Goal: Task Accomplishment & Management: Manage account settings

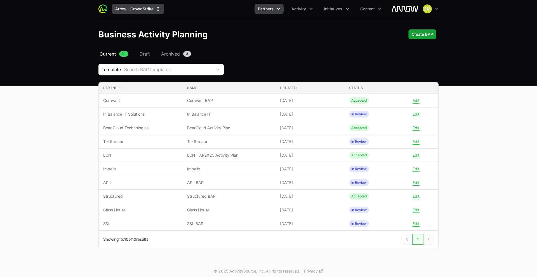
click at [119, 7] on button "Arrow - CrowdStrike" at bounding box center [138, 9] width 52 height 10
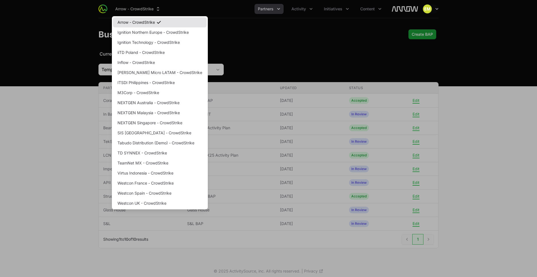
click at [147, 25] on link "Arrow - CrowdStrike" at bounding box center [160, 22] width 94 height 10
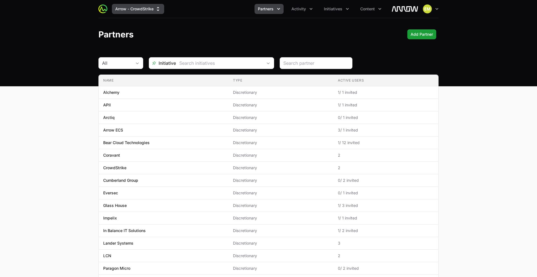
click at [152, 7] on button "Arrow - CrowdStrike" at bounding box center [138, 9] width 52 height 10
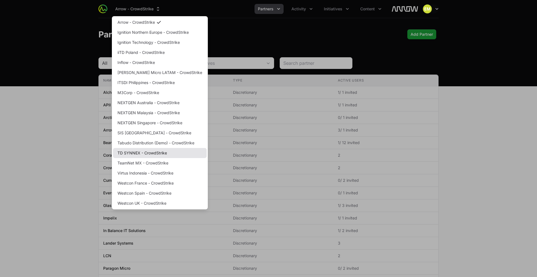
click at [138, 155] on link "TD SYNNEX - CrowdStrike" at bounding box center [160, 153] width 94 height 10
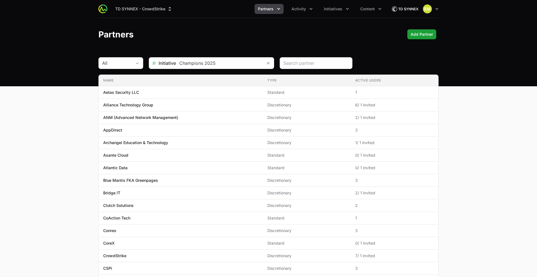
click at [232, 21] on header "Partners Add Partner Add Partner" at bounding box center [268, 34] width 537 height 32
click at [333, 8] on span "Initiatives" at bounding box center [333, 9] width 18 height 6
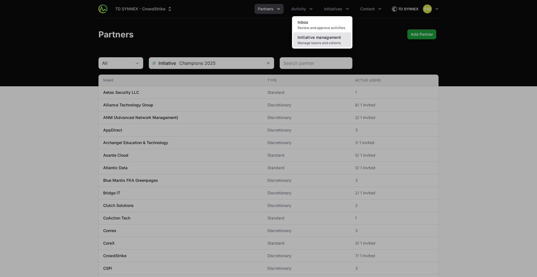
click at [331, 37] on span "Initiative management" at bounding box center [318, 37] width 43 height 5
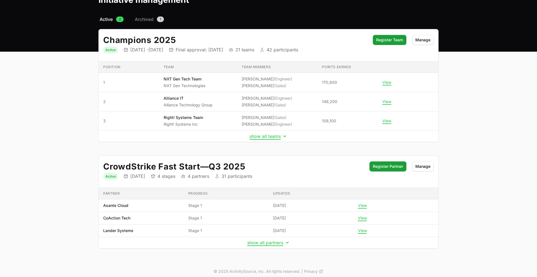
scroll to position [34, 0]
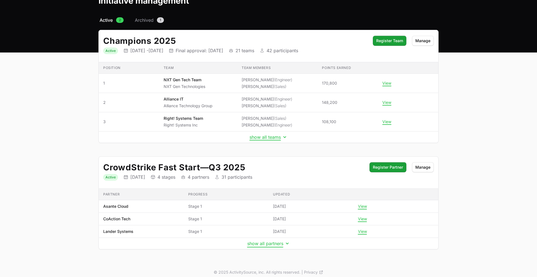
click at [270, 243] on button "show all partners" at bounding box center [268, 244] width 43 height 6
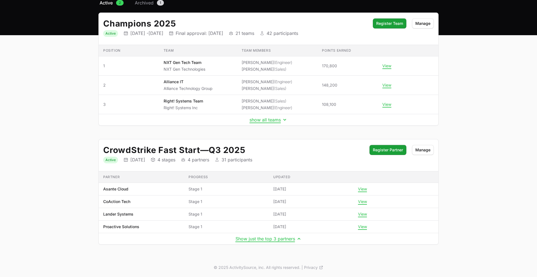
scroll to position [0, 0]
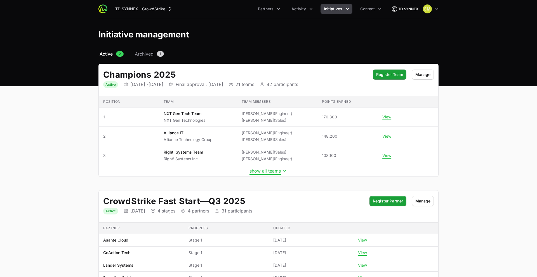
click at [261, 172] on button "show all teams" at bounding box center [268, 171] width 38 height 6
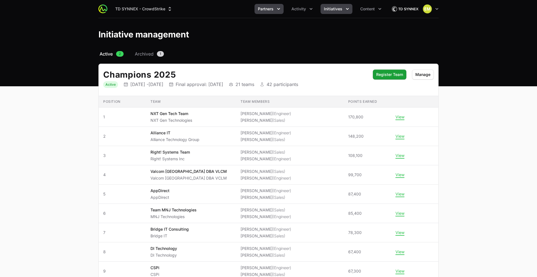
click at [272, 13] on button "Partners" at bounding box center [268, 9] width 29 height 10
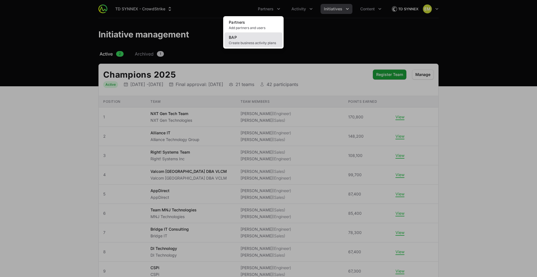
click at [268, 40] on link "BAP Create business activity plans" at bounding box center [253, 39] width 58 height 15
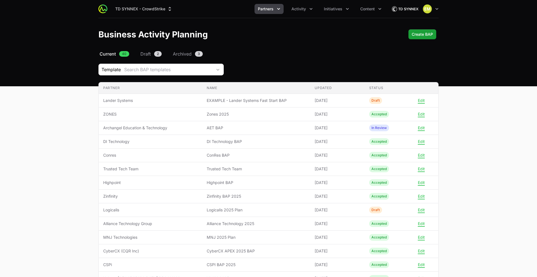
click at [265, 8] on span "Partners" at bounding box center [266, 9] width 16 height 6
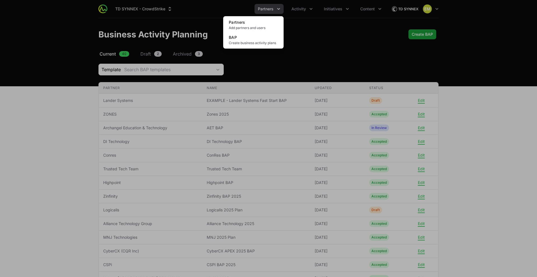
click at [284, 74] on div "Partners menu" at bounding box center [268, 138] width 537 height 277
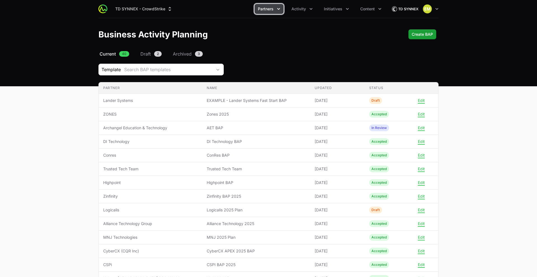
click at [263, 10] on span "Partners" at bounding box center [266, 9] width 16 height 6
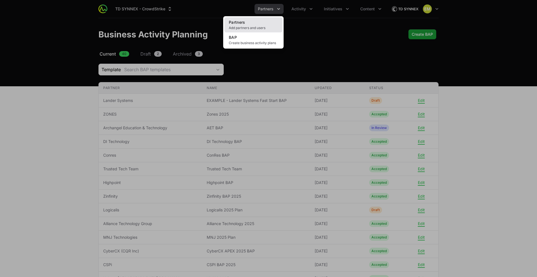
click at [258, 24] on link "Partners Add partners and users" at bounding box center [253, 24] width 58 height 15
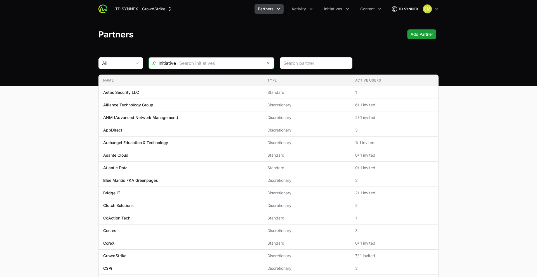
click at [211, 64] on input "text" at bounding box center [219, 63] width 87 height 11
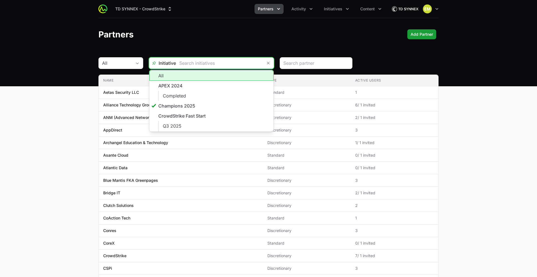
click at [204, 79] on li "All" at bounding box center [211, 75] width 124 height 11
type input "All"
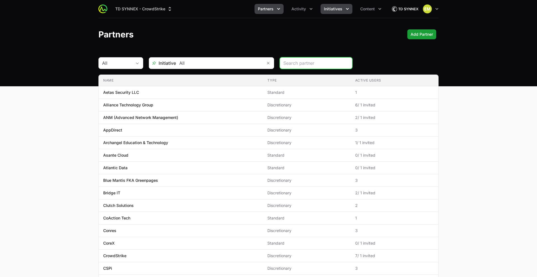
click at [338, 11] on span "Initiatives" at bounding box center [333, 9] width 18 height 6
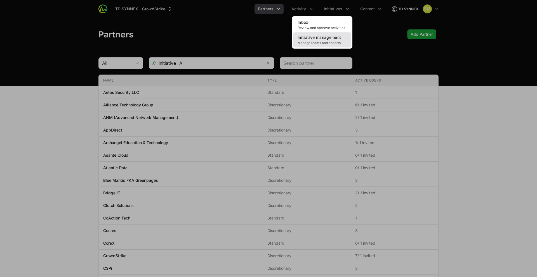
click at [316, 37] on span "Initiative management" at bounding box center [318, 37] width 43 height 5
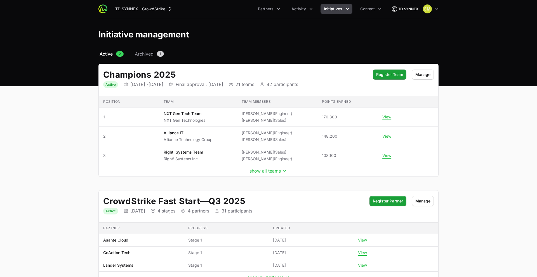
scroll to position [39, 0]
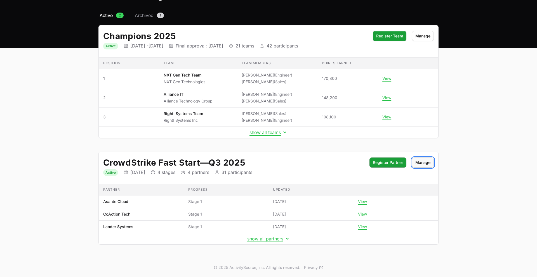
click at [420, 163] on span "Manage" at bounding box center [422, 162] width 15 height 7
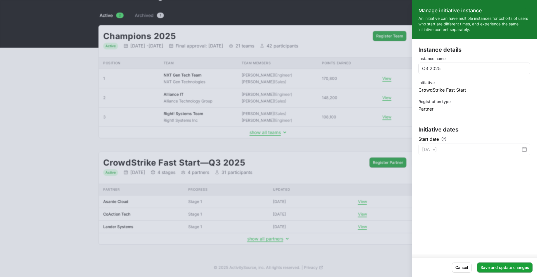
click at [315, 162] on div at bounding box center [268, 138] width 537 height 277
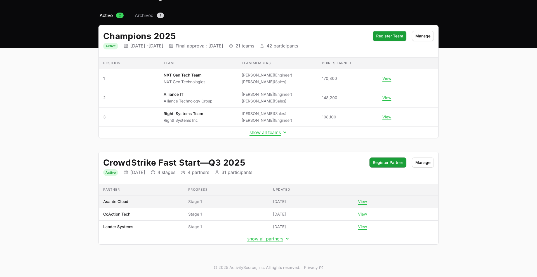
click at [242, 204] on td "Progress Stage 1" at bounding box center [226, 202] width 85 height 13
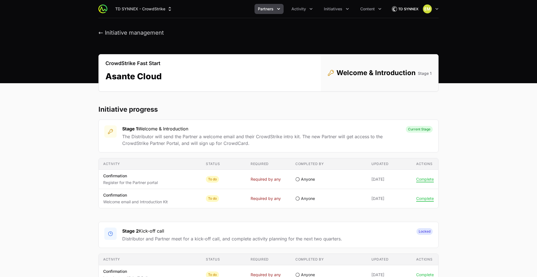
click at [280, 10] on icon "Partners menu" at bounding box center [279, 9] width 6 height 6
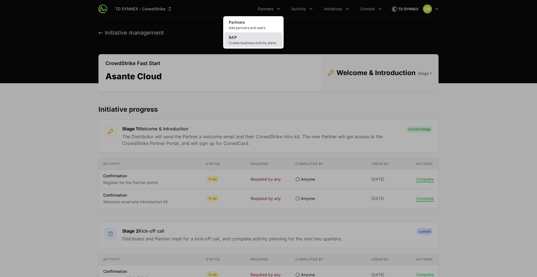
click at [258, 37] on link "BAP Create business activity plans" at bounding box center [253, 39] width 58 height 15
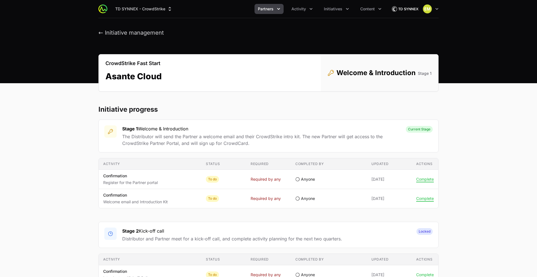
click at [272, 8] on span "Partners" at bounding box center [266, 9] width 16 height 6
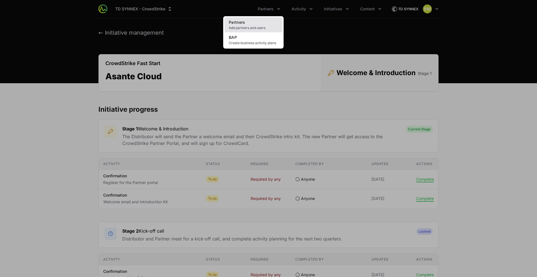
drag, startPoint x: 245, startPoint y: 23, endPoint x: 248, endPoint y: 23, distance: 2.8
click at [245, 23] on span "Partners" at bounding box center [237, 22] width 16 height 5
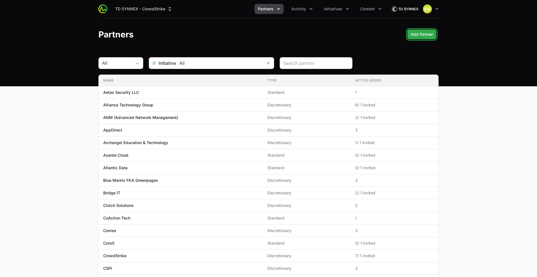
click at [419, 37] on span "Add Partner" at bounding box center [421, 34] width 22 height 7
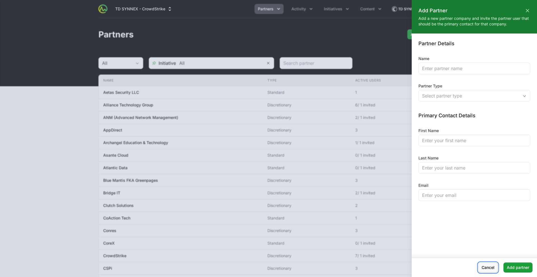
click at [493, 268] on span "Cancel" at bounding box center [487, 267] width 13 height 7
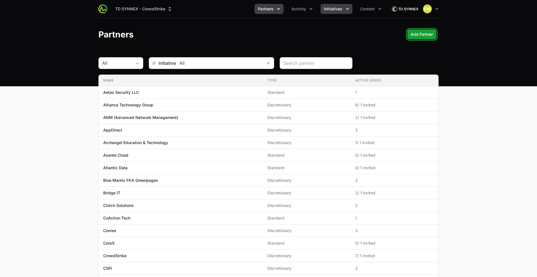
click at [331, 7] on span "Initiatives" at bounding box center [333, 9] width 18 height 6
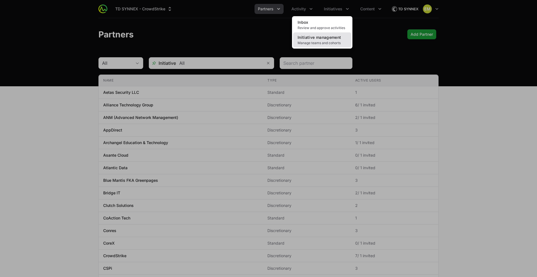
click at [332, 35] on span "Initiative management" at bounding box center [318, 37] width 43 height 5
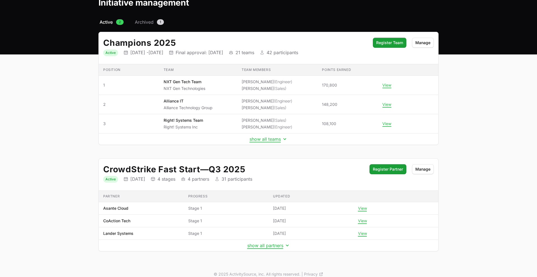
scroll to position [33, 0]
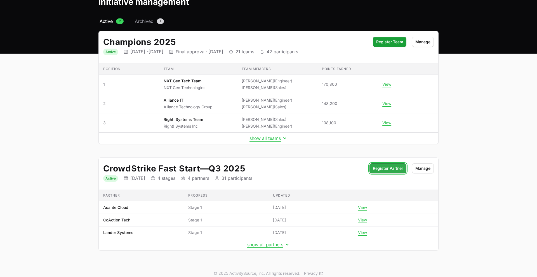
click at [385, 169] on span "Register Partner" at bounding box center [388, 168] width 30 height 7
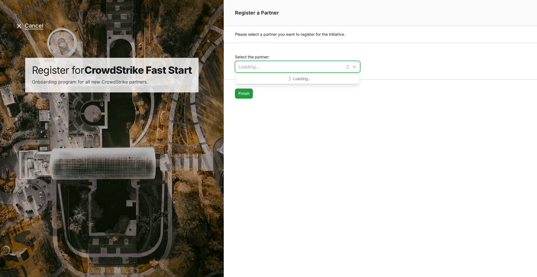
click at [268, 69] on input "Select the partner:" at bounding box center [288, 66] width 107 height 11
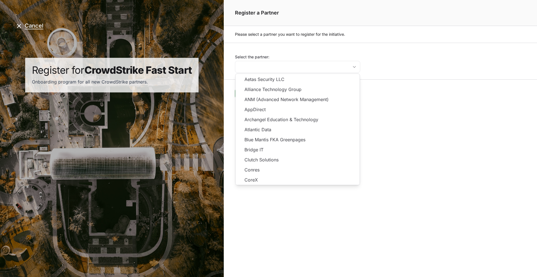
click at [391, 134] on div "Register a Partner Please select a partner you want to register for the initiat…" at bounding box center [380, 138] width 313 height 277
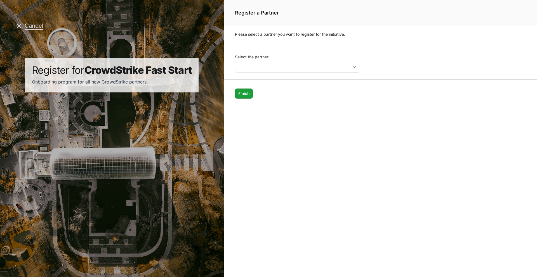
click at [31, 27] on button "Cancel" at bounding box center [30, 25] width 28 height 7
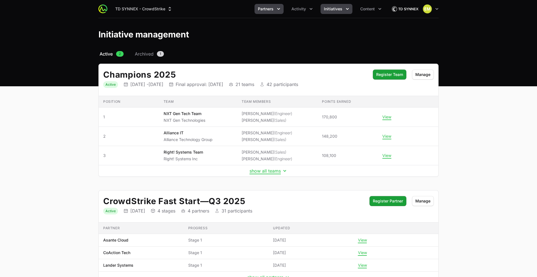
click at [272, 9] on span "Partners" at bounding box center [266, 9] width 16 height 6
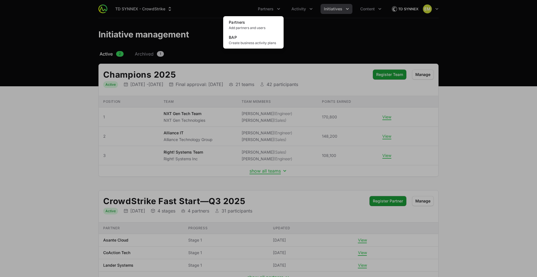
click at [269, 10] on div "Partners menu" at bounding box center [268, 138] width 537 height 277
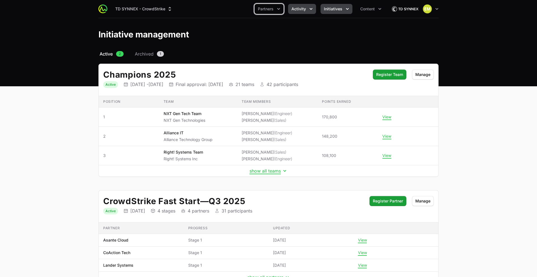
click at [298, 11] on span "Activity" at bounding box center [298, 9] width 15 height 6
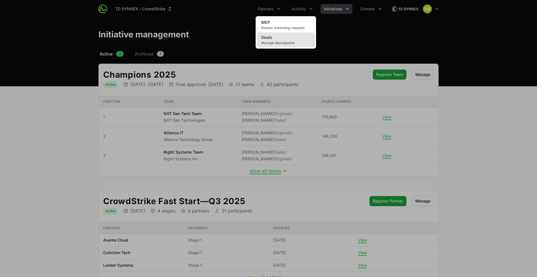
drag, startPoint x: 269, startPoint y: 41, endPoint x: 272, endPoint y: 44, distance: 3.8
click at [269, 41] on span "Manage deal pipeline" at bounding box center [285, 43] width 49 height 4
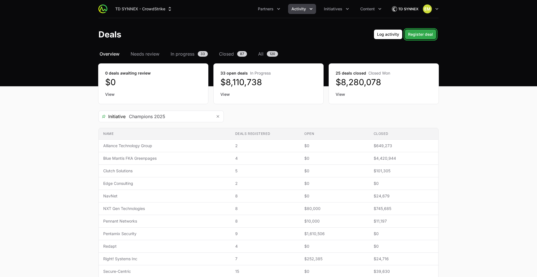
click at [419, 36] on span "Register deal" at bounding box center [420, 34] width 25 height 7
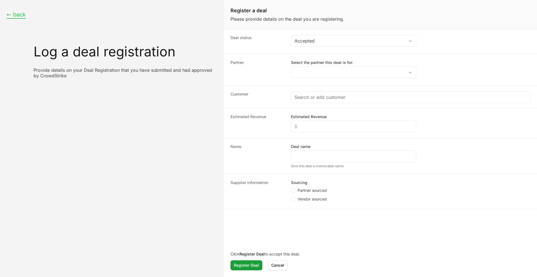
click at [11, 13] on button "← back" at bounding box center [16, 14] width 19 height 7
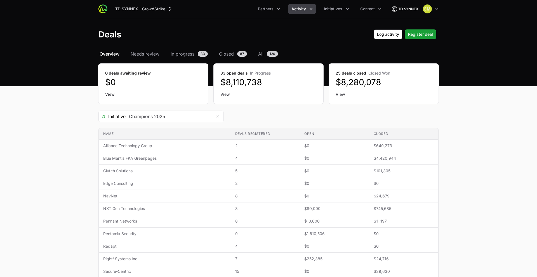
click at [305, 14] on div "TD SYNNEX - CrowdStrike Partners Activity Initiatives Content Open user menu Op…" at bounding box center [268, 9] width 340 height 18
click at [303, 11] on span "Activity" at bounding box center [298, 9] width 15 height 6
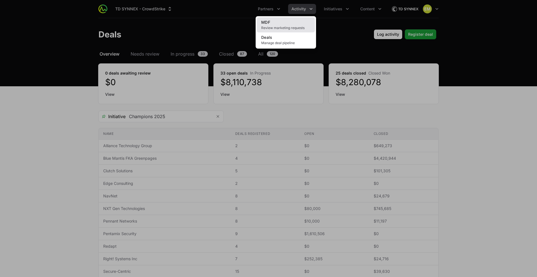
click at [271, 29] on span "Review marketing requests" at bounding box center [285, 28] width 49 height 4
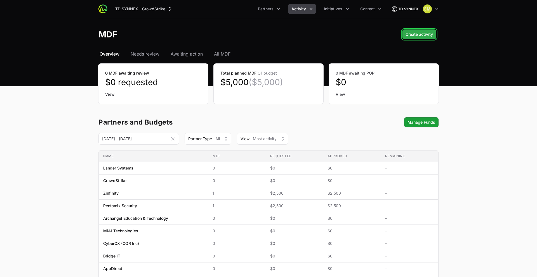
click at [411, 34] on span "Create activity" at bounding box center [418, 34] width 27 height 7
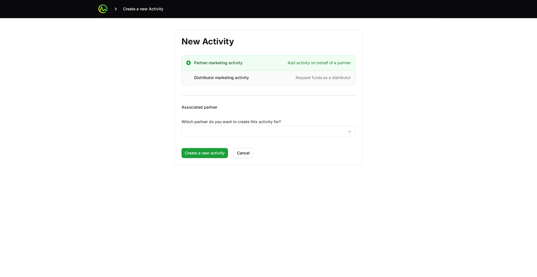
click at [216, 79] on span "Distributor marketing activity" at bounding box center [221, 78] width 55 height 6
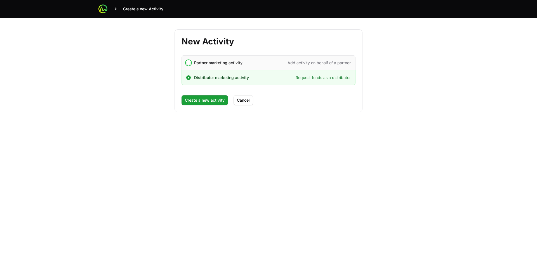
click at [221, 63] on span "Partner marketing activity" at bounding box center [218, 63] width 48 height 6
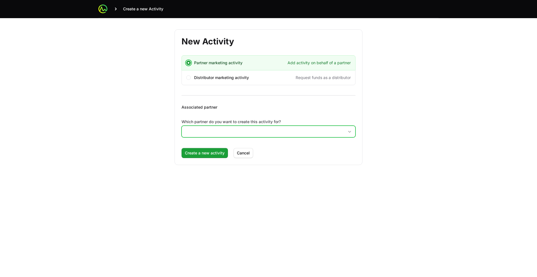
click at [199, 131] on input "Which partner do you want to create this activity for?" at bounding box center [263, 131] width 162 height 11
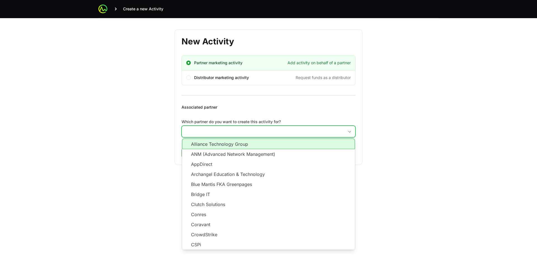
click at [203, 146] on li "Alliance Technology Group" at bounding box center [268, 144] width 173 height 11
type input "Alliance Technology Group"
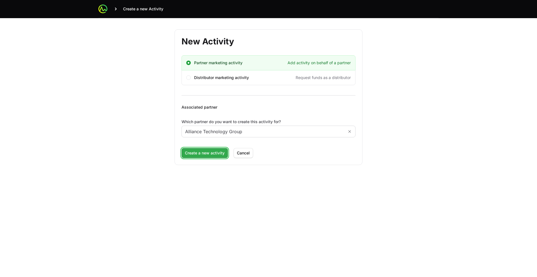
click at [200, 152] on span "Create a new activity" at bounding box center [205, 153] width 40 height 7
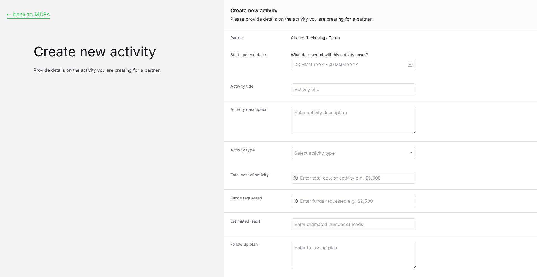
click at [19, 16] on button "← back to MDFs" at bounding box center [28, 14] width 43 height 7
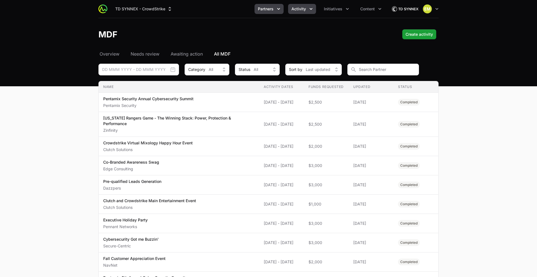
click at [274, 13] on button "Partners" at bounding box center [268, 9] width 29 height 10
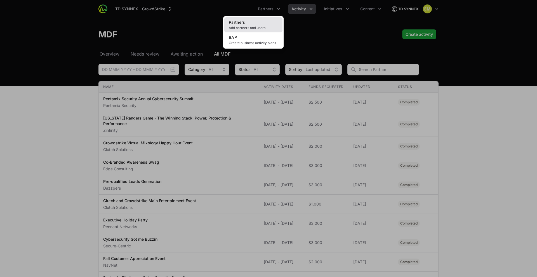
click at [259, 26] on span "Add partners and users" at bounding box center [253, 28] width 49 height 4
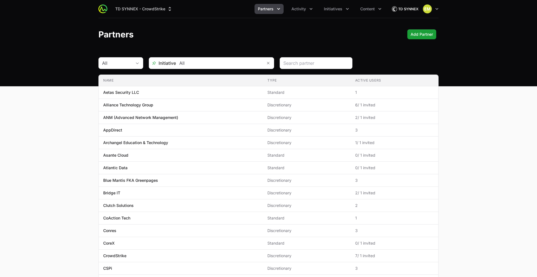
click at [293, 48] on header "Partners Add Partner Add Partner" at bounding box center [268, 34] width 537 height 32
click at [176, 44] on header "Partners Add Partner Add Partner" at bounding box center [268, 34] width 537 height 32
drag, startPoint x: 99, startPoint y: 34, endPoint x: 132, endPoint y: 37, distance: 33.1
click at [131, 37] on h1 "Partners" at bounding box center [115, 34] width 35 height 10
click at [142, 35] on div "Partners Add Partner Add Partner" at bounding box center [268, 34] width 340 height 10
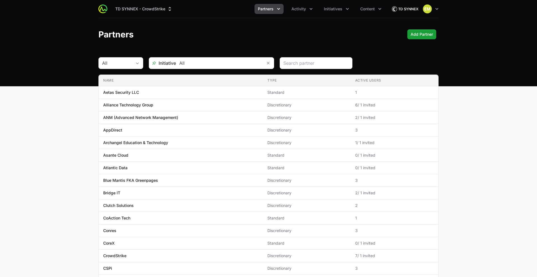
click at [328, 16] on div "TD SYNNEX - CrowdStrike Partners Activity Initiatives Content Open user menu Op…" at bounding box center [268, 9] width 340 height 18
drag, startPoint x: 328, startPoint y: 14, endPoint x: 322, endPoint y: 15, distance: 6.5
click at [328, 14] on div "TD SYNNEX - CrowdStrike Partners Activity Initiatives Content Open user menu Op…" at bounding box center [268, 9] width 340 height 18
click at [324, 11] on span "Initiatives" at bounding box center [333, 9] width 18 height 6
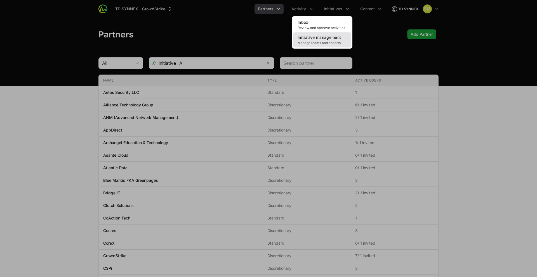
click at [307, 44] on span "Manage teams and cohorts" at bounding box center [321, 43] width 49 height 4
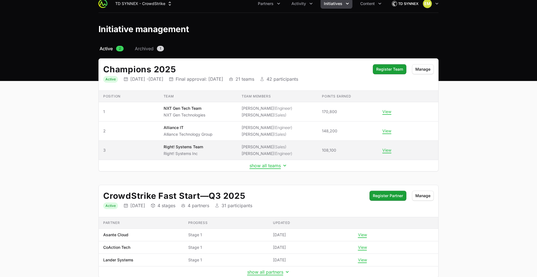
scroll to position [22, 0]
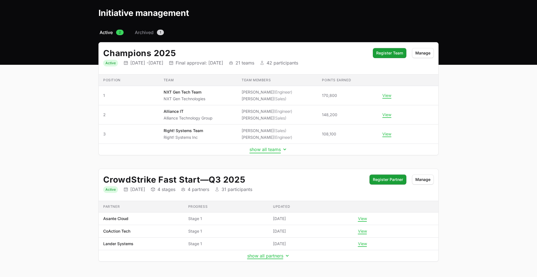
click at [260, 152] on button "show all teams" at bounding box center [268, 150] width 38 height 6
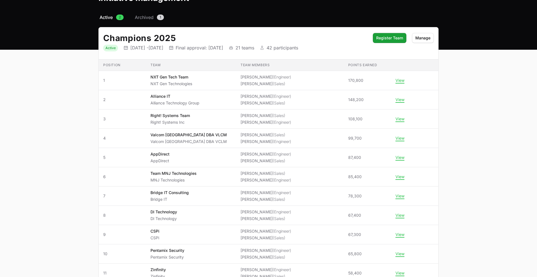
scroll to position [0, 0]
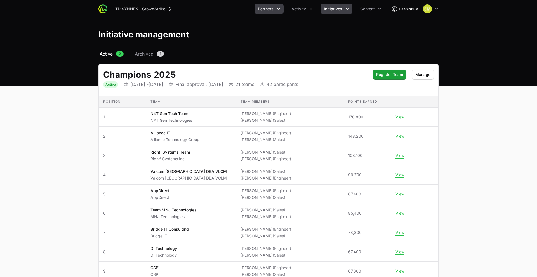
click at [274, 10] on button "Partners" at bounding box center [268, 9] width 29 height 10
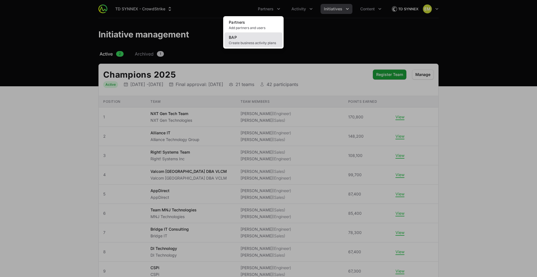
click at [256, 38] on link "BAP Create business activity plans" at bounding box center [253, 39] width 58 height 15
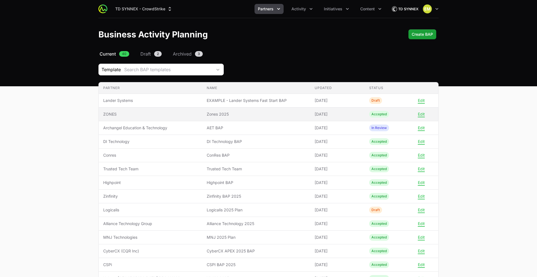
click at [228, 115] on span "Zones 2025" at bounding box center [256, 115] width 99 height 6
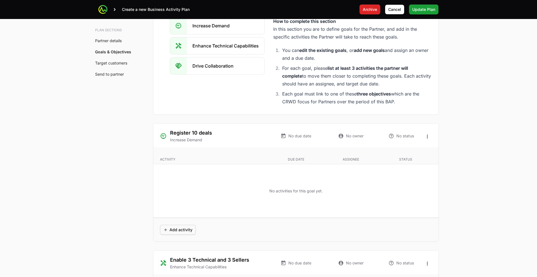
scroll to position [977, 0]
click at [425, 135] on icon "Open options" at bounding box center [427, 136] width 6 height 6
click at [415, 147] on div "Edit" at bounding box center [427, 148] width 59 height 10
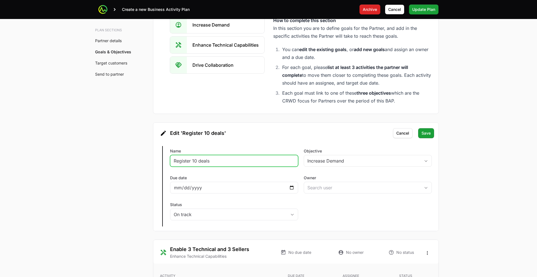
click at [228, 162] on input "Register 10 deals" at bounding box center [234, 161] width 121 height 7
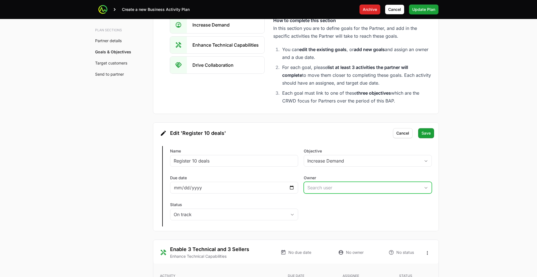
click at [314, 191] on input "Owner" at bounding box center [362, 187] width 116 height 11
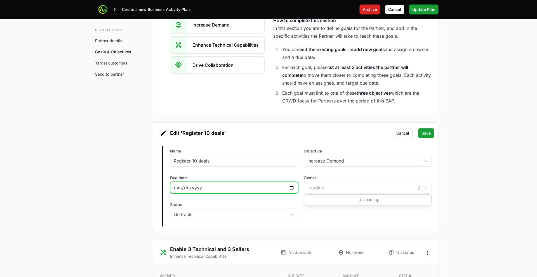
click at [206, 190] on input "Due date" at bounding box center [234, 188] width 121 height 7
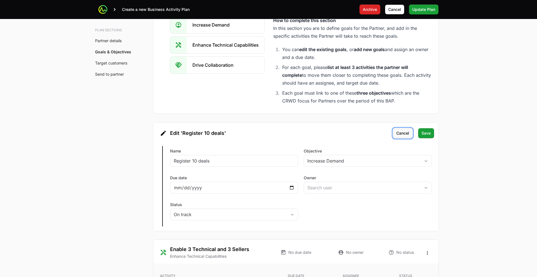
click at [407, 136] on span "Cancel" at bounding box center [402, 133] width 13 height 7
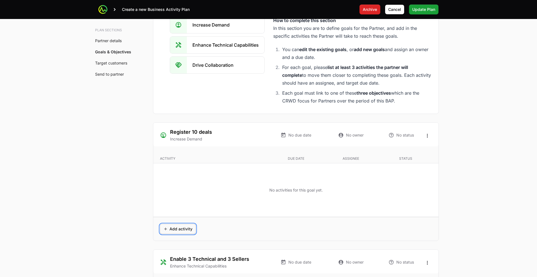
click at [191, 231] on span "Add activity" at bounding box center [177, 229] width 29 height 7
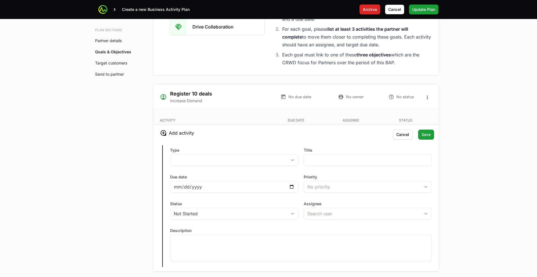
scroll to position [1017, 0]
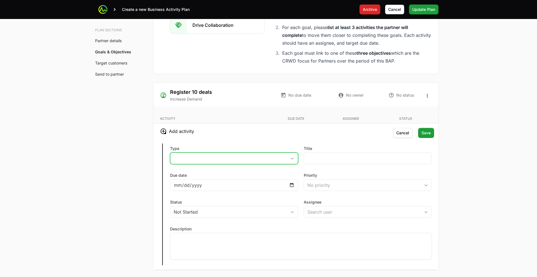
click at [205, 160] on button "placeholder" at bounding box center [233, 158] width 127 height 11
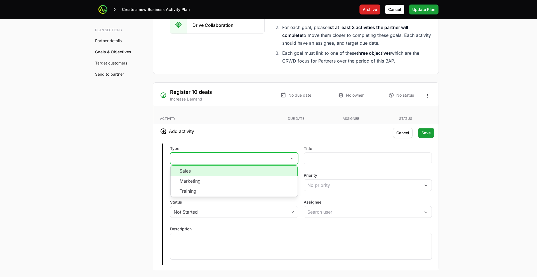
click at [198, 172] on li "Sales" at bounding box center [234, 170] width 127 height 11
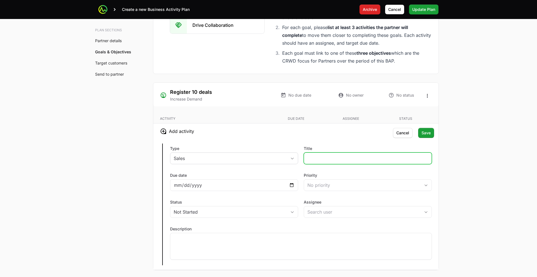
click at [347, 157] on input "Title" at bounding box center [367, 158] width 121 height 7
click at [405, 133] on span "Cancel" at bounding box center [402, 133] width 13 height 7
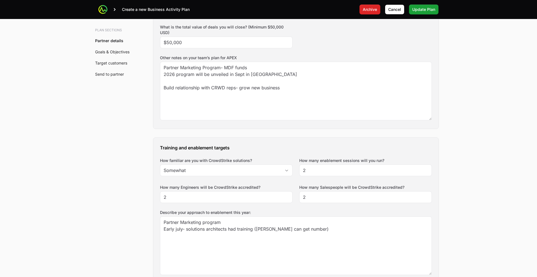
scroll to position [0, 0]
